Goal: Information Seeking & Learning: Learn about a topic

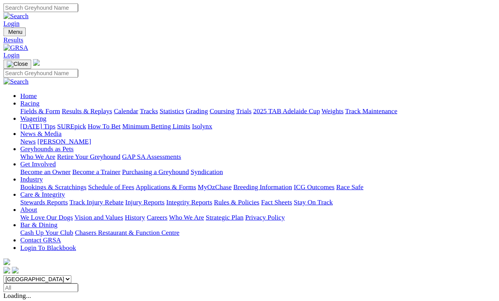
scroll to position [4, 0]
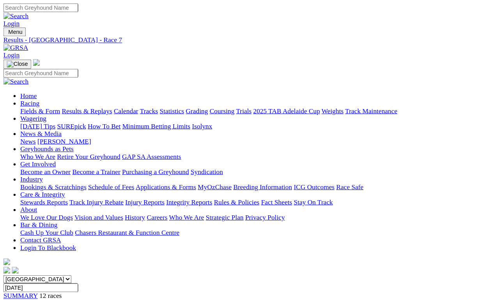
scroll to position [4, 0]
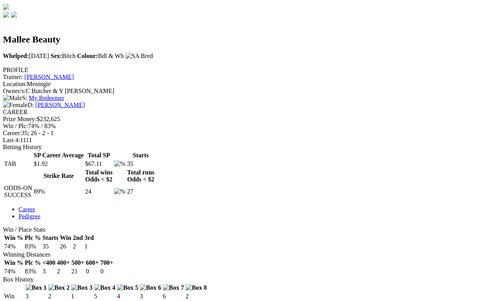
scroll to position [239, 0]
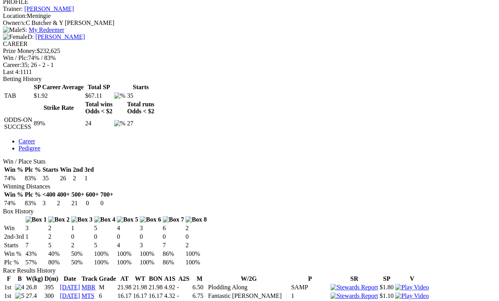
scroll to position [309, 0]
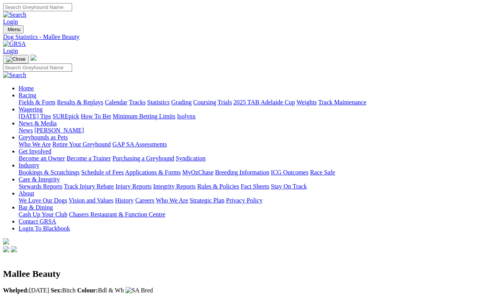
scroll to position [0, 1]
click at [88, 99] on link "Results & Replays" at bounding box center [80, 102] width 46 height 7
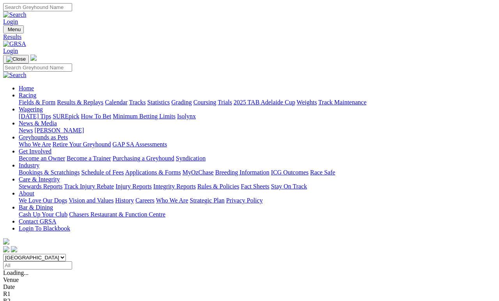
scroll to position [4, 0]
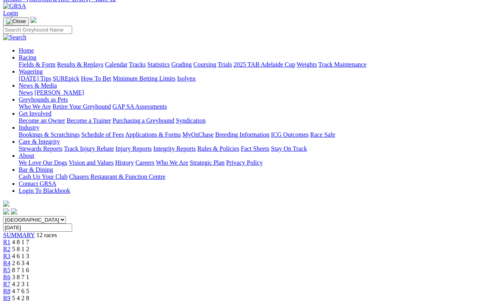
scroll to position [61, 0]
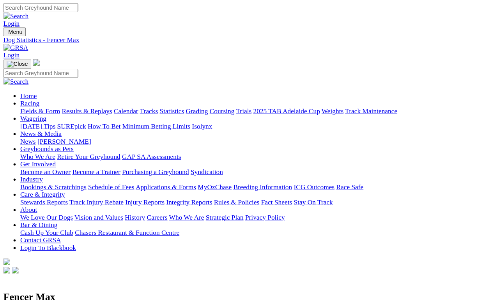
scroll to position [4, 0]
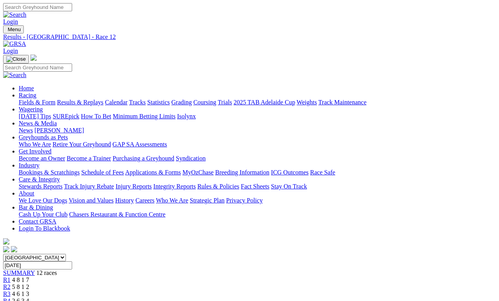
scroll to position [99, 0]
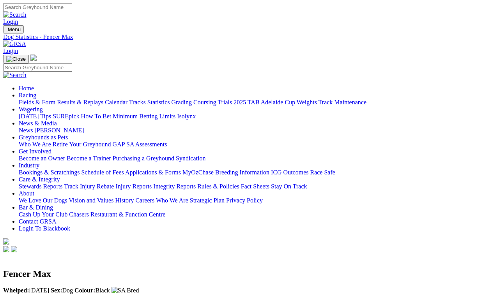
scroll to position [4, 0]
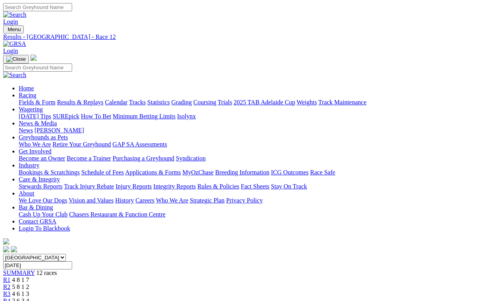
scroll to position [110, 0]
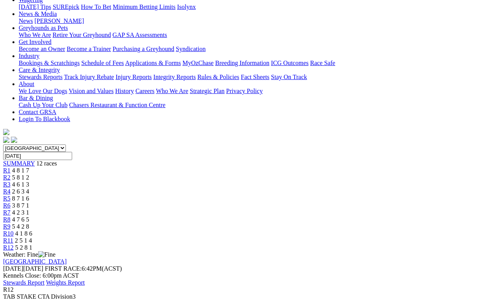
click at [32, 238] on span "2 5 1 4" at bounding box center [23, 241] width 17 height 7
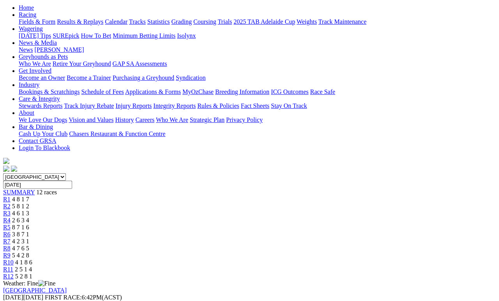
scroll to position [80, 0]
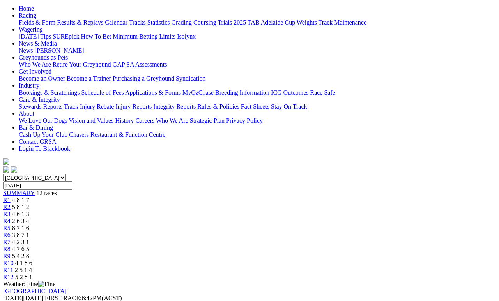
click at [32, 260] on span "4 1 8 6" at bounding box center [23, 263] width 17 height 7
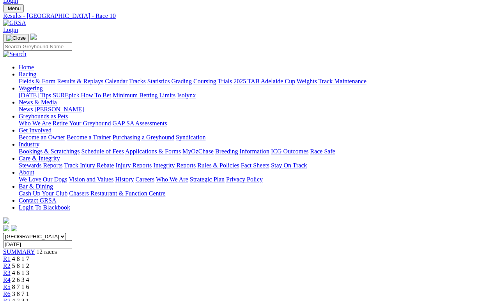
scroll to position [30, 0]
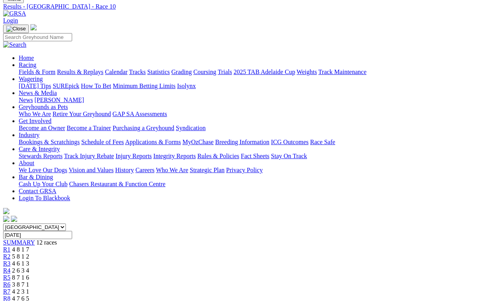
click at [11, 278] on span "R9" at bounding box center [6, 306] width 7 height 7
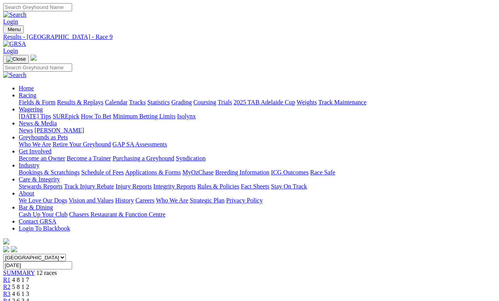
scroll to position [4, 0]
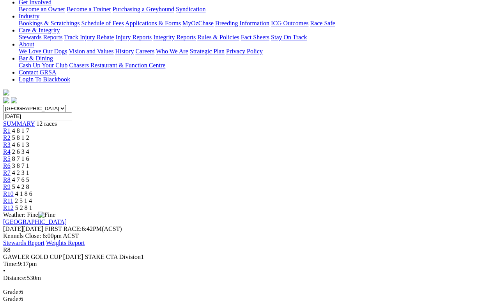
scroll to position [125, 0]
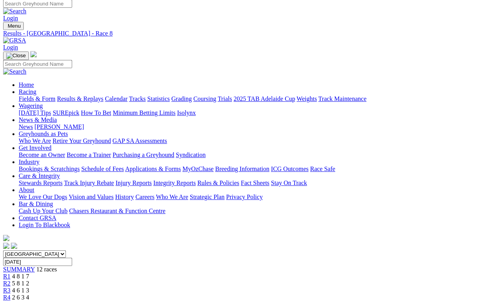
scroll to position [0, 0]
